Goal: Task Accomplishment & Management: Use online tool/utility

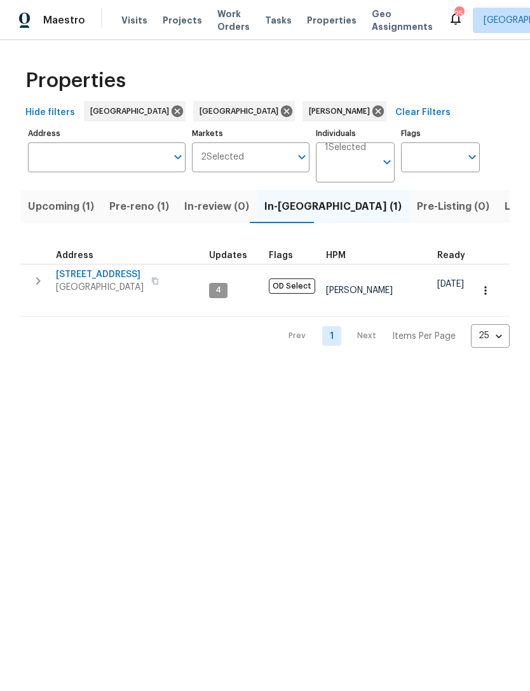
click at [505, 209] on span "Listed (6)" at bounding box center [529, 207] width 48 height 18
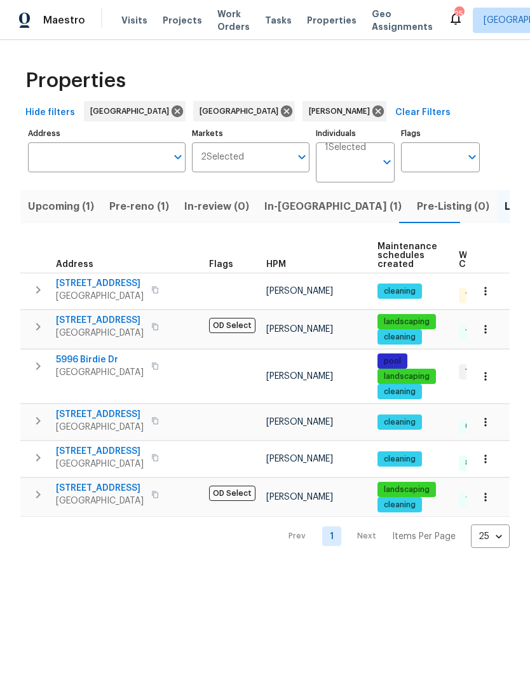
click at [85, 288] on span "[STREET_ADDRESS]" at bounding box center [100, 283] width 88 height 13
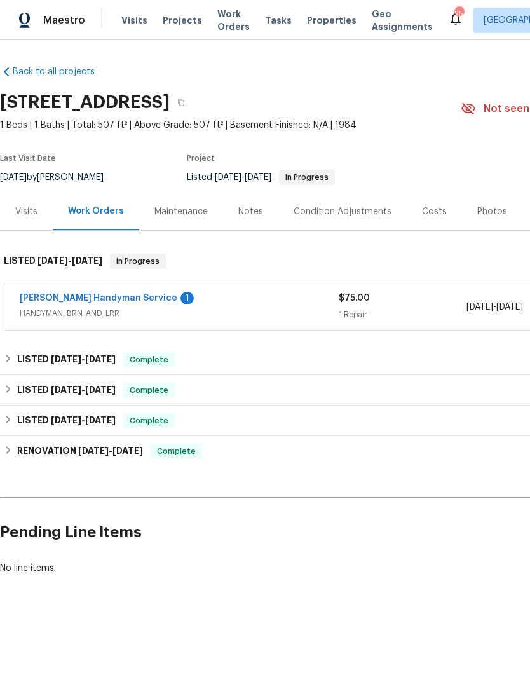
click at [74, 294] on link "[PERSON_NAME] Handyman Service" at bounding box center [99, 298] width 158 height 9
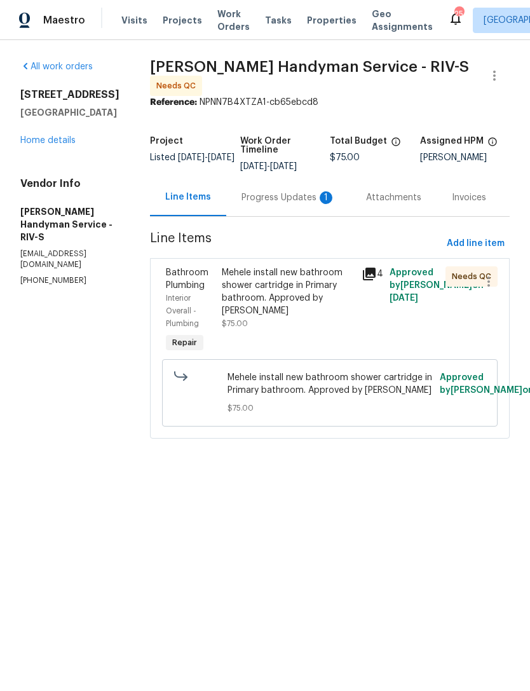
click at [318, 292] on div "Mehele install new bathroom shower cartridge in Primary bathroom. Approved by […" at bounding box center [288, 291] width 132 height 51
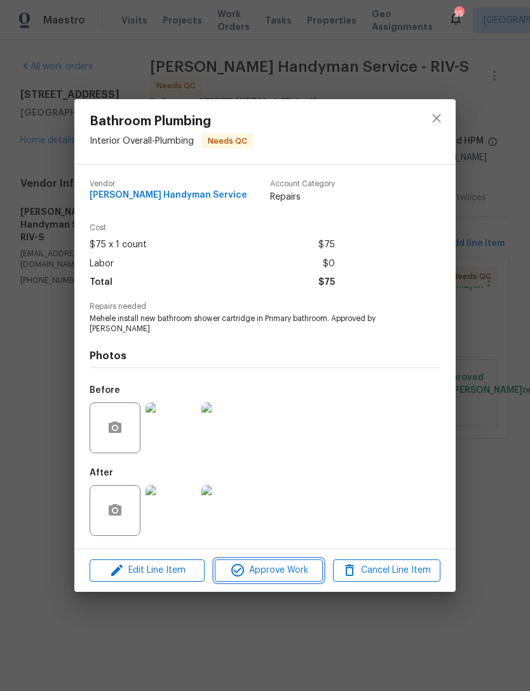
click at [285, 577] on span "Approve Work" at bounding box center [269, 571] width 100 height 16
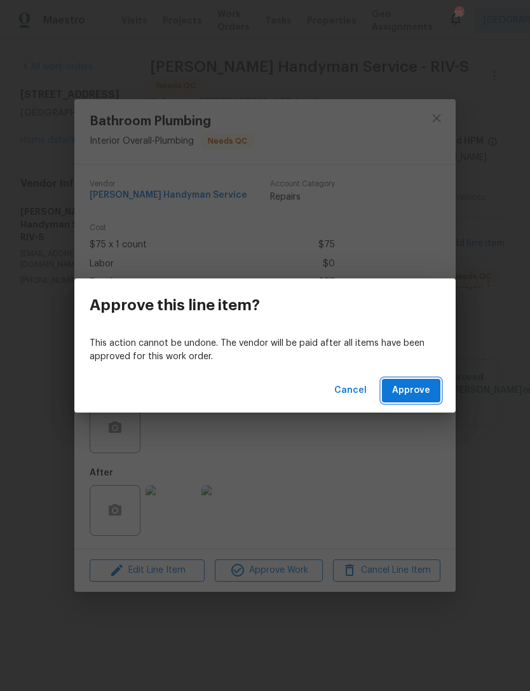
click at [418, 392] on span "Approve" at bounding box center [411, 391] width 38 height 16
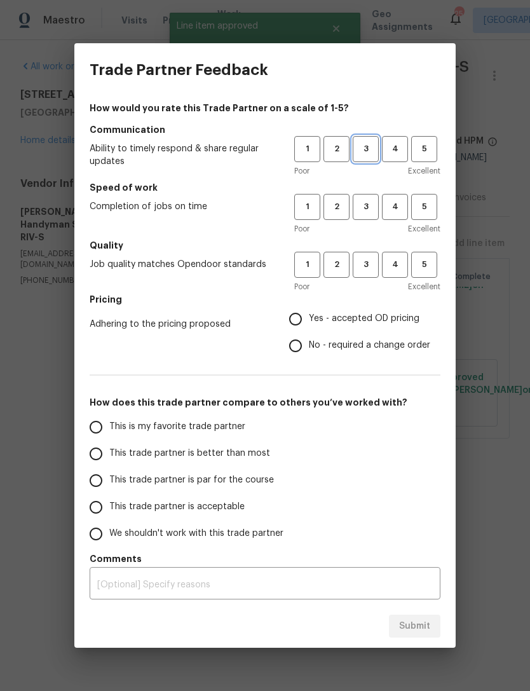
click at [372, 151] on span "3" at bounding box center [366, 149] width 24 height 15
click at [364, 203] on span "3" at bounding box center [366, 207] width 24 height 15
click at [371, 268] on span "3" at bounding box center [366, 264] width 24 height 15
click at [305, 324] on input "Yes - accepted OD pricing" at bounding box center [295, 319] width 27 height 27
radio input "true"
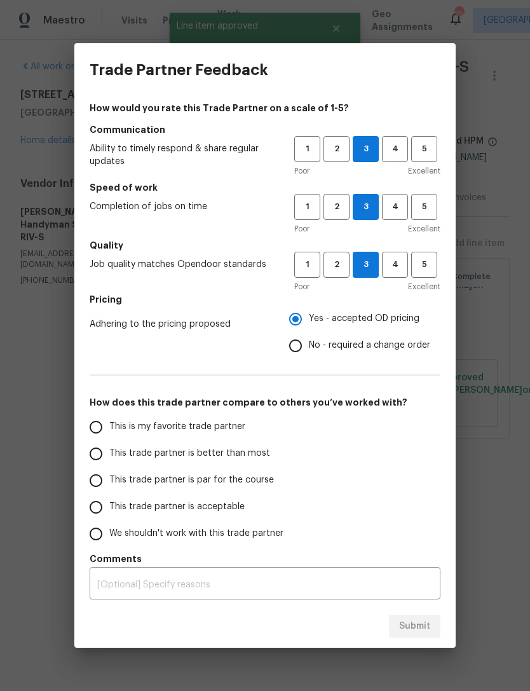
click at [95, 481] on input "This trade partner is par for the course" at bounding box center [96, 480] width 27 height 27
click at [416, 629] on span "Submit" at bounding box center [414, 627] width 31 height 16
radio input "true"
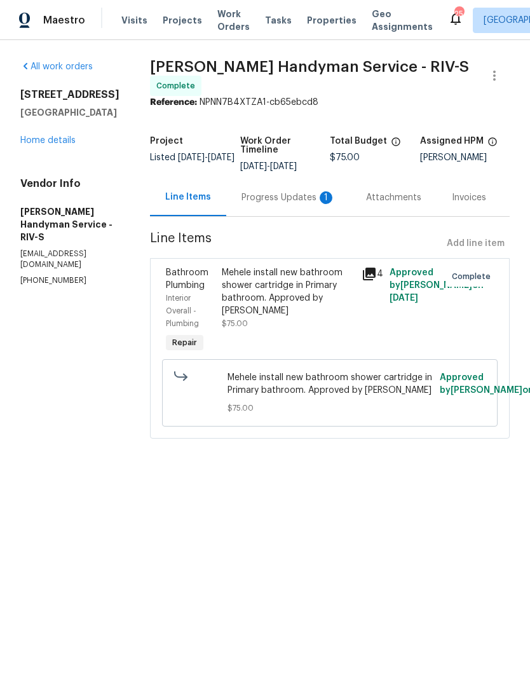
click at [285, 204] on div "Progress Updates 1" at bounding box center [289, 197] width 94 height 13
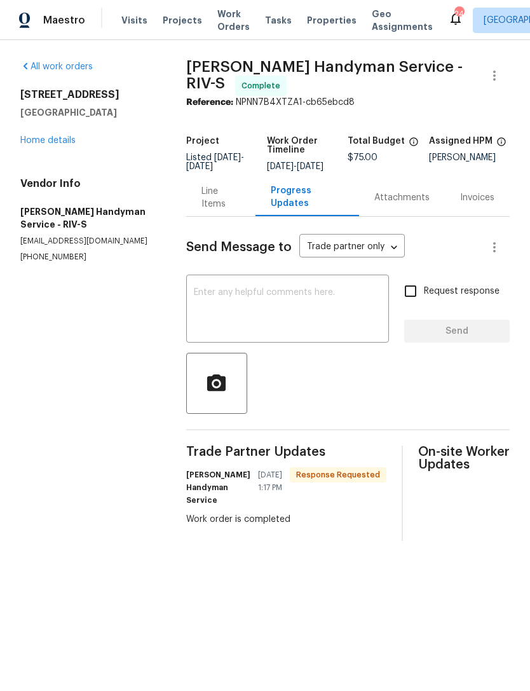
click at [249, 316] on textarea at bounding box center [288, 310] width 188 height 45
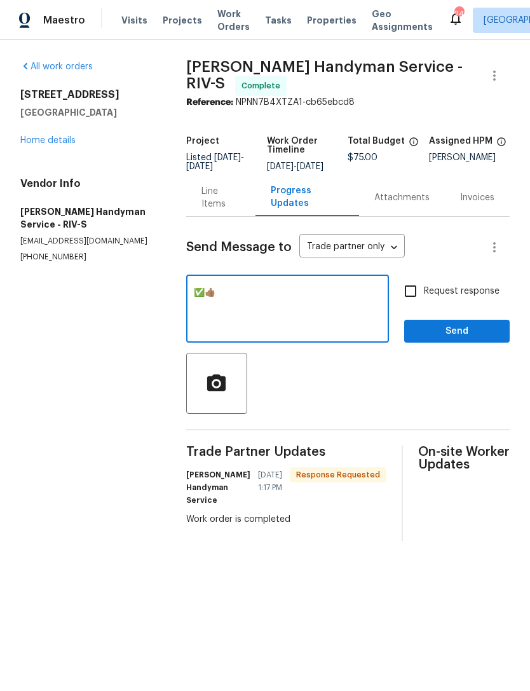
type textarea "✅👍🏽"
click at [467, 336] on span "Send" at bounding box center [457, 332] width 85 height 16
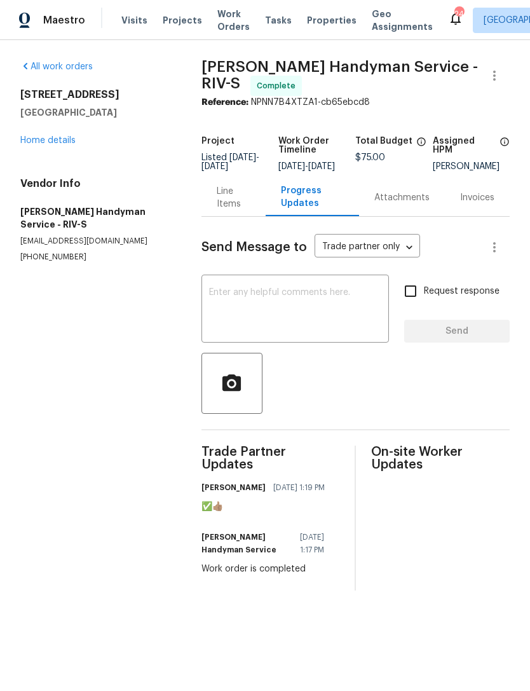
click at [58, 144] on link "Home details" at bounding box center [47, 140] width 55 height 9
